Goal: Check status: Check status

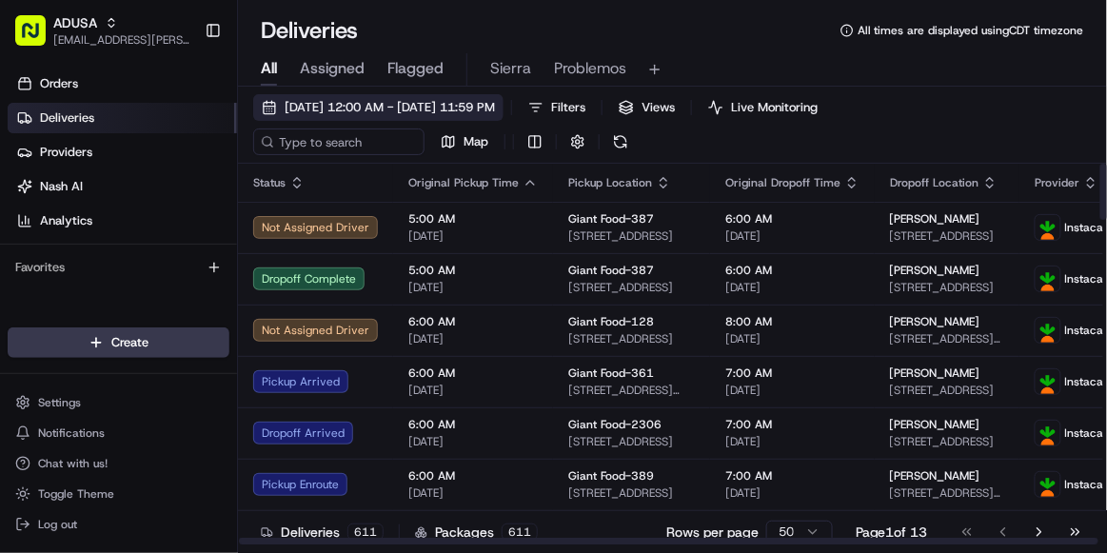
click at [310, 103] on span "[DATE] 12:00 AM - [DATE] 11:59 PM" at bounding box center [390, 107] width 210 height 17
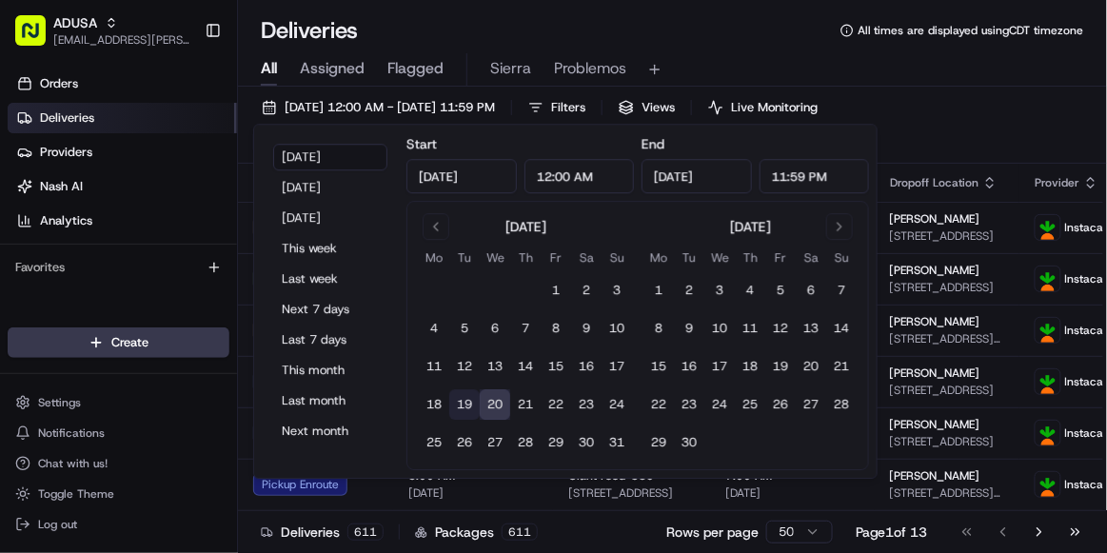
click at [453, 363] on button "19" at bounding box center [464, 404] width 30 height 30
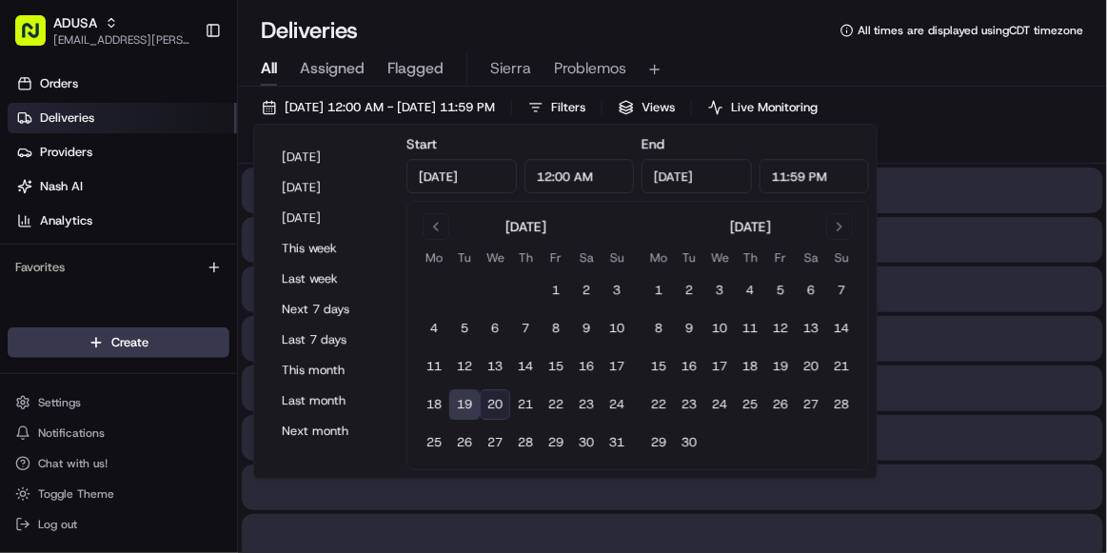
type input "[DATE]"
click at [928, 127] on div "[DATE] 12:00 AM - [DATE] 11:59 PM Filters Views Live Monitoring Map" at bounding box center [672, 128] width 869 height 69
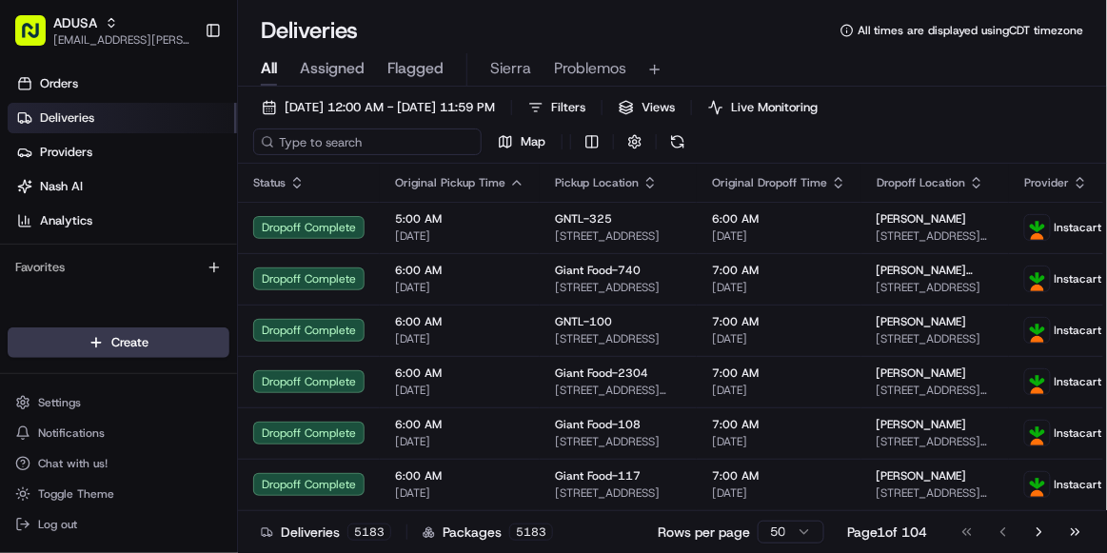
click at [368, 139] on input at bounding box center [367, 141] width 228 height 27
paste input "m707339699"
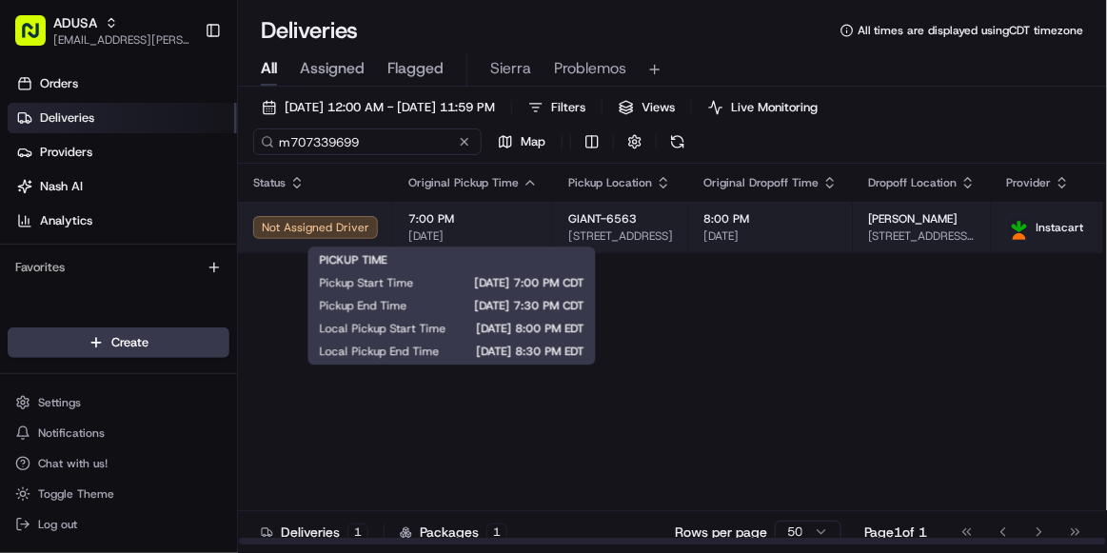
type input "m707339699"
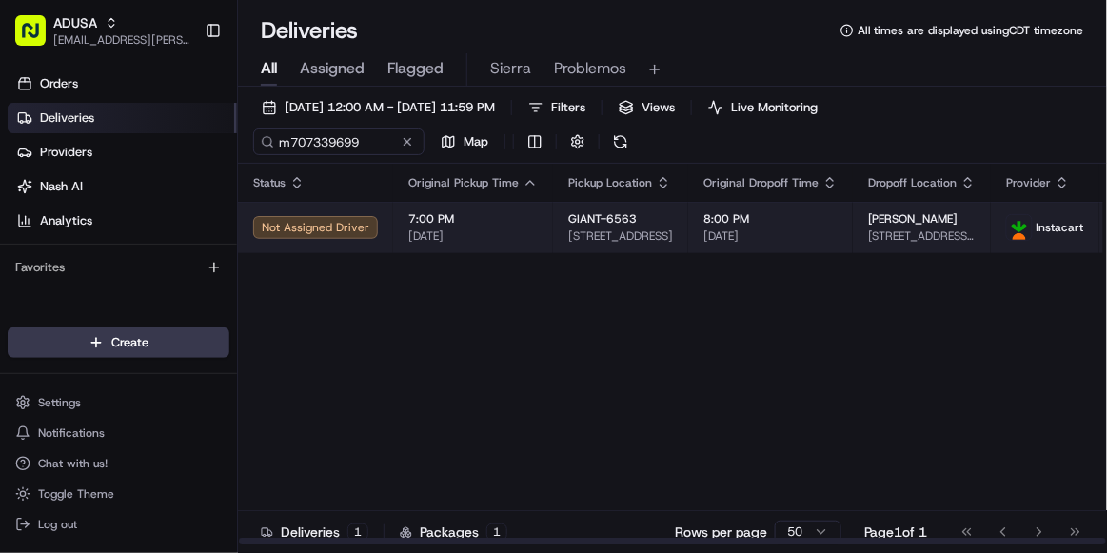
click at [501, 226] on div "7:00 PM [DATE]" at bounding box center [472, 227] width 129 height 32
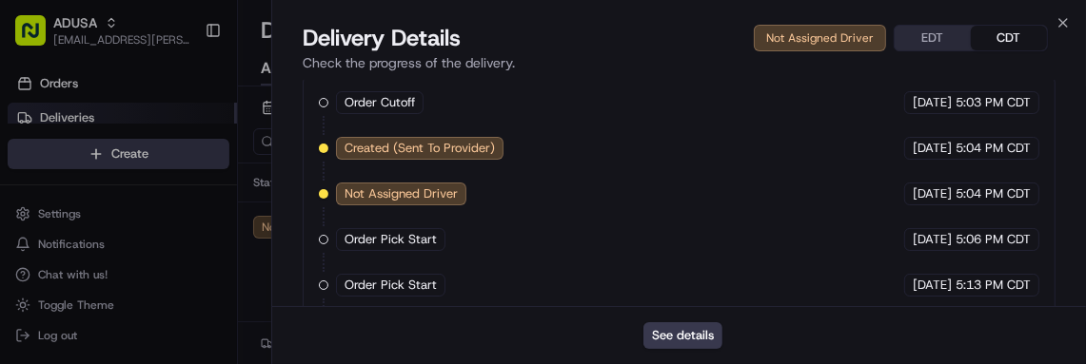
click at [769, 204] on div "Order Cutoff The GIANT Company [DATE] 5:03 PM CDT Created (Sent To Provider) In…" at bounding box center [679, 285] width 720 height 388
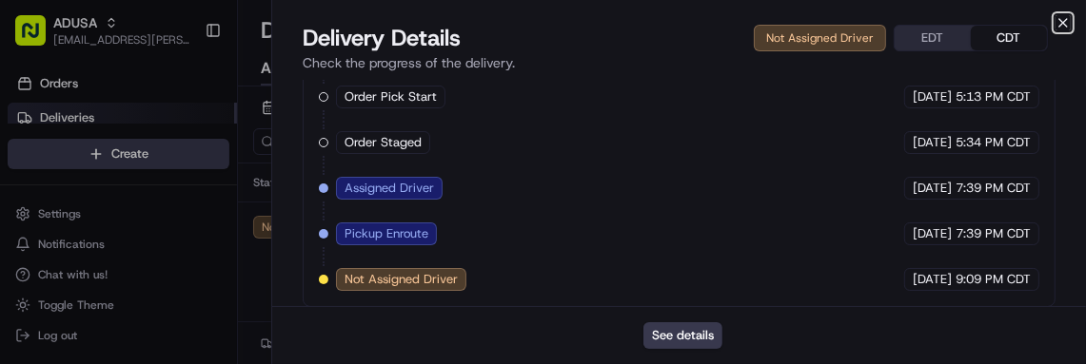
click at [1065, 23] on icon "button" at bounding box center [1062, 22] width 15 height 15
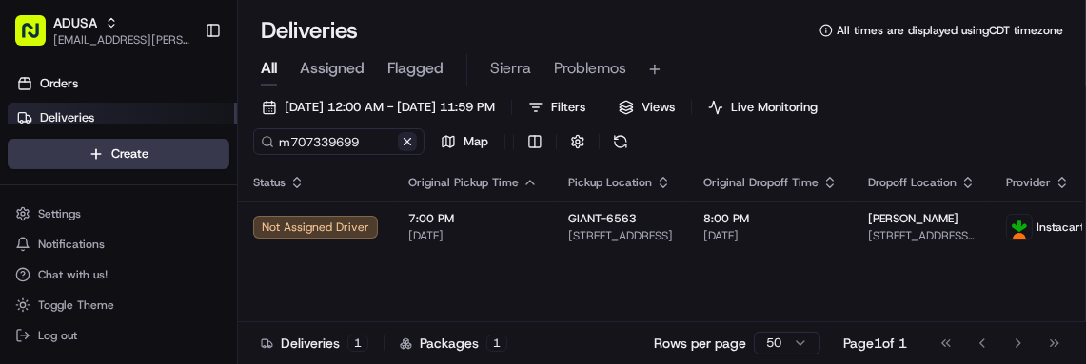
click at [410, 144] on button at bounding box center [407, 141] width 19 height 19
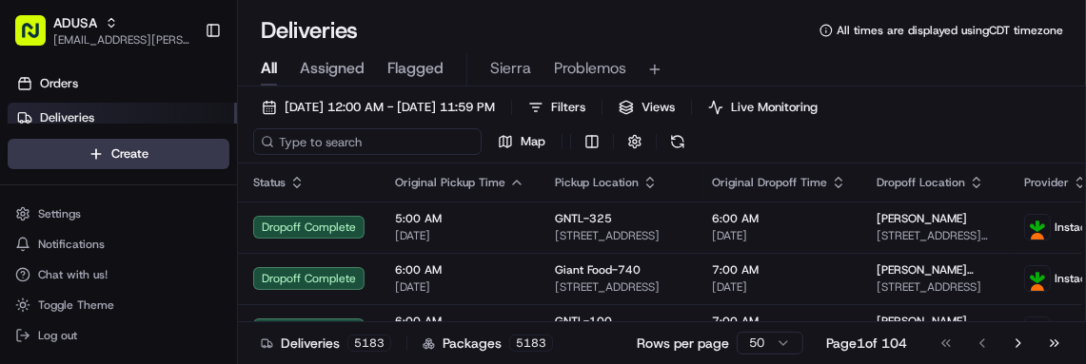
click at [410, 144] on input at bounding box center [367, 141] width 228 height 27
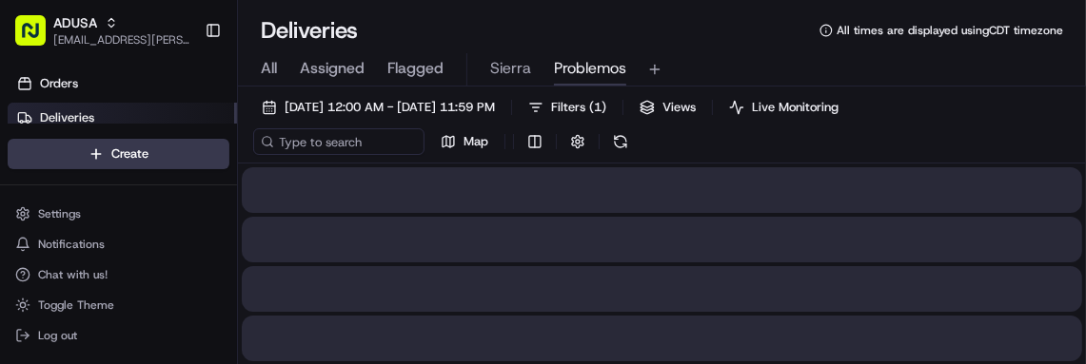
click at [573, 69] on span "Problemos" at bounding box center [590, 68] width 72 height 23
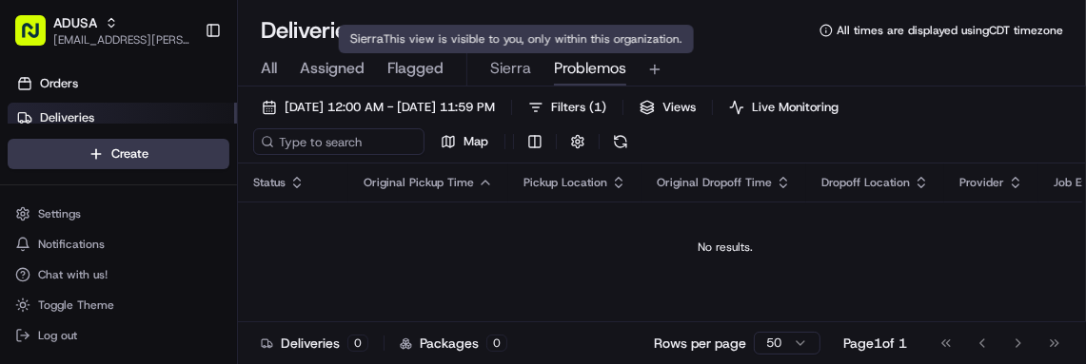
click at [504, 67] on span "Sierra" at bounding box center [510, 68] width 41 height 23
